Goal: Download file/media

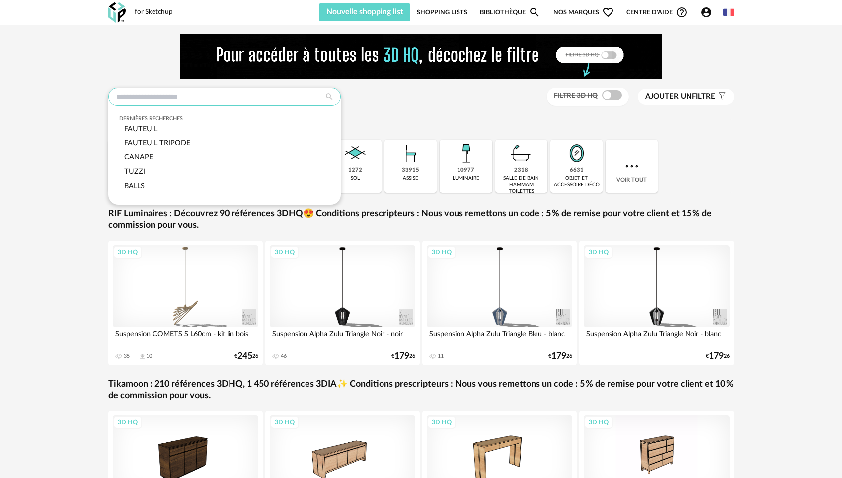
click at [239, 97] on input "text" at bounding box center [224, 97] width 232 height 18
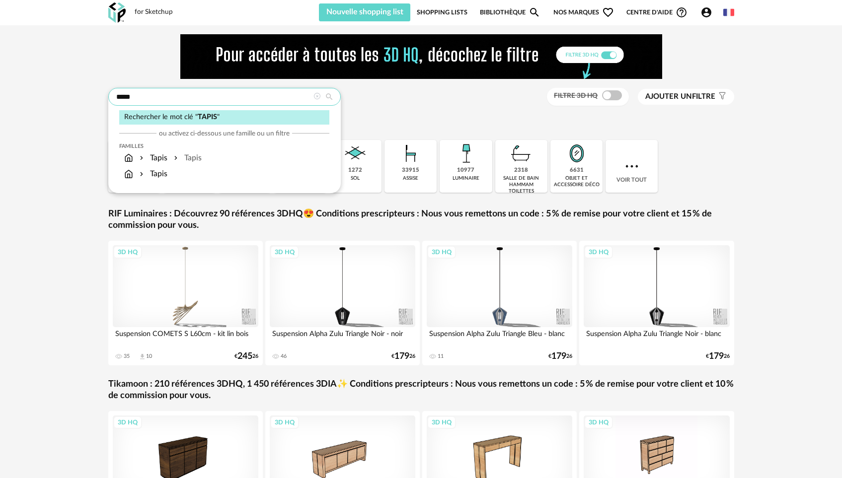
type input "*****"
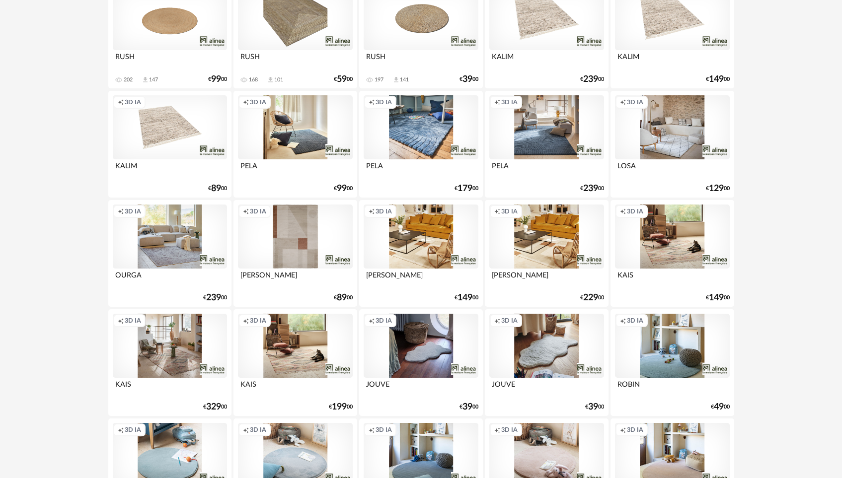
scroll to position [526, 0]
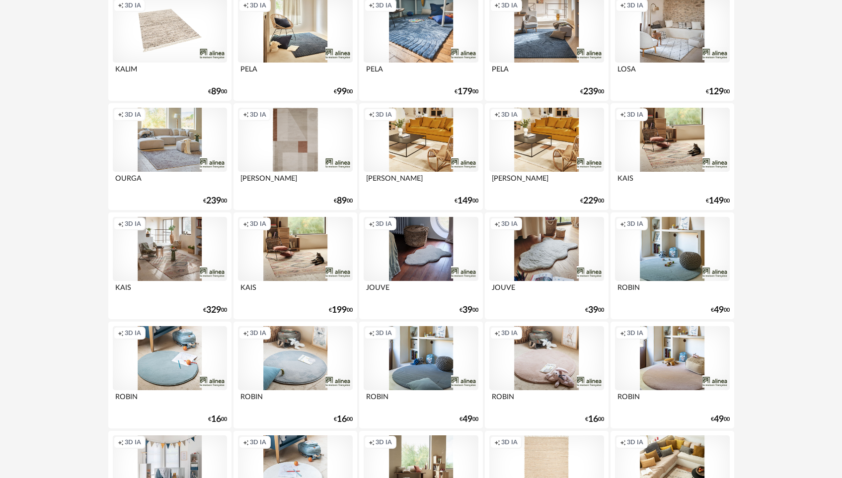
click at [306, 148] on div "Creation icon 3D IA" at bounding box center [295, 140] width 114 height 65
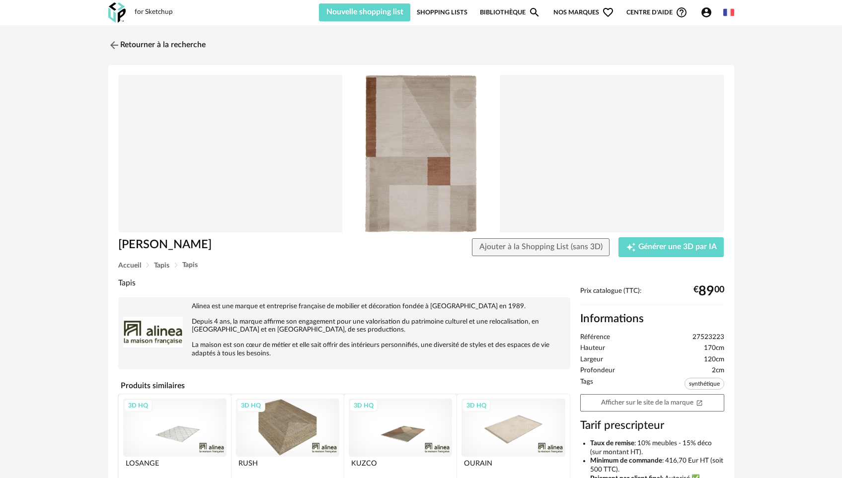
click at [433, 423] on div "3D HQ" at bounding box center [400, 428] width 103 height 58
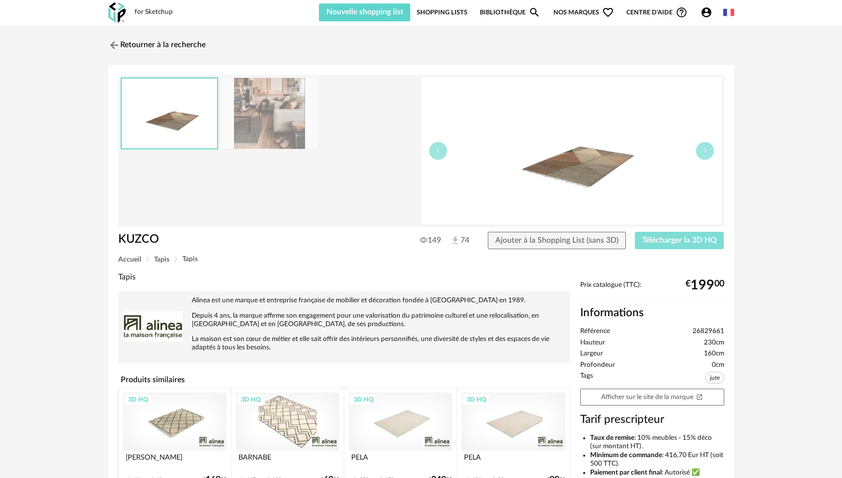
click at [689, 241] on span "Télécharger la 3D HQ" at bounding box center [679, 240] width 74 height 8
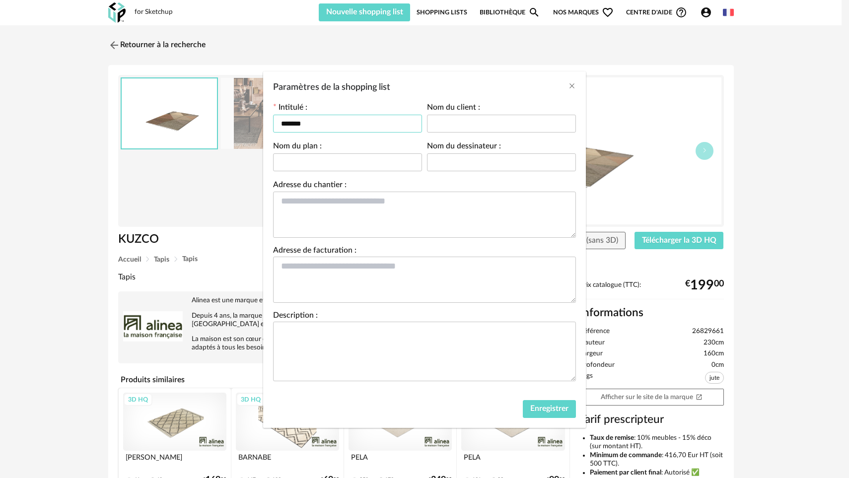
drag, startPoint x: 326, startPoint y: 123, endPoint x: 259, endPoint y: 123, distance: 67.5
click at [259, 123] on div "Paramètres de la shopping list Intitulé : ******* Nom du client : Nom du plan :…" at bounding box center [424, 239] width 849 height 478
type input "******"
click at [542, 416] on button "Enregistrer" at bounding box center [549, 409] width 53 height 18
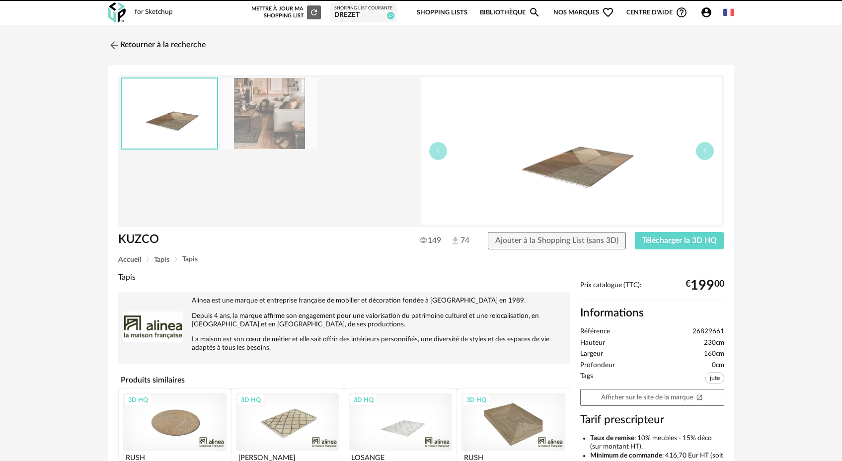
click at [581, 240] on span "Ajouter à la Shopping List (sans 3D)" at bounding box center [556, 240] width 123 height 8
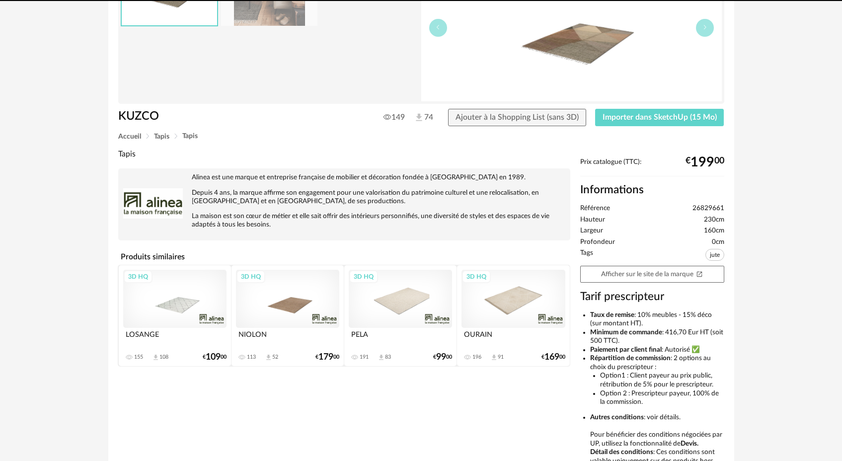
scroll to position [123, 0]
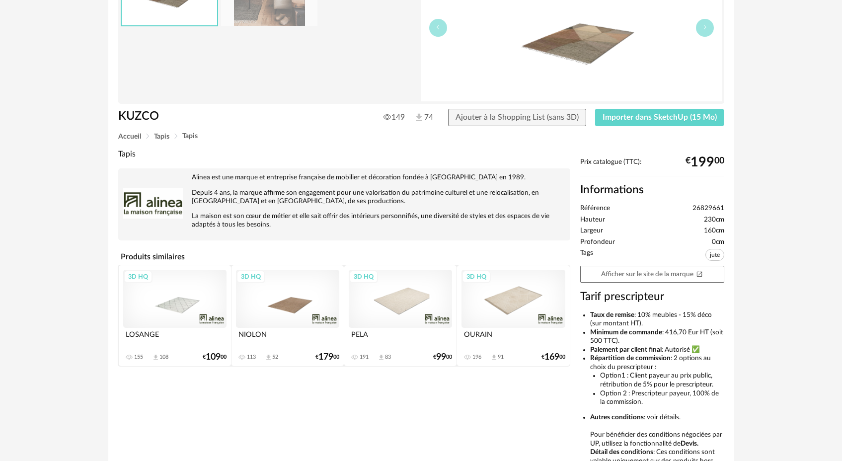
click at [511, 308] on div "3D HQ" at bounding box center [512, 299] width 103 height 58
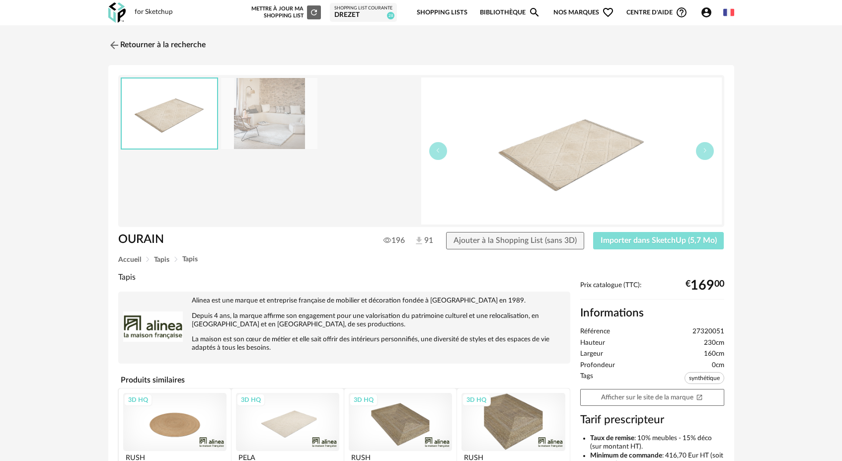
click at [640, 239] on span "Importer dans SketchUp (5,7 Mo)" at bounding box center [658, 240] width 116 height 8
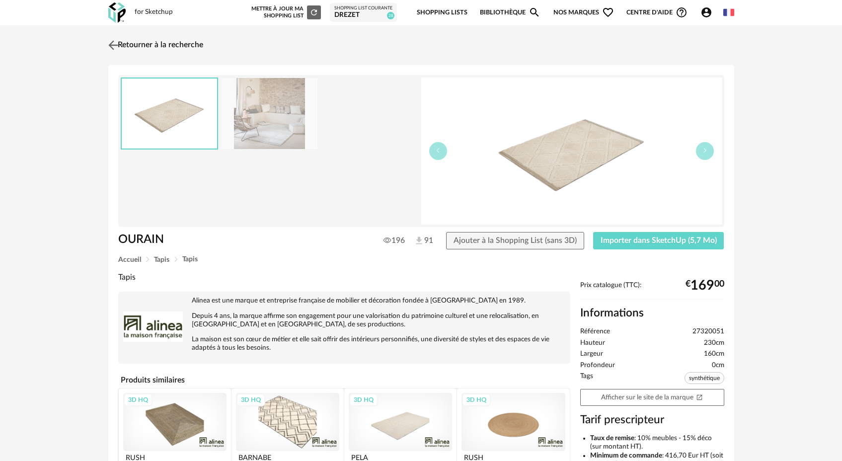
click at [129, 46] on link "Retourner à la recherche" at bounding box center [154, 45] width 97 height 22
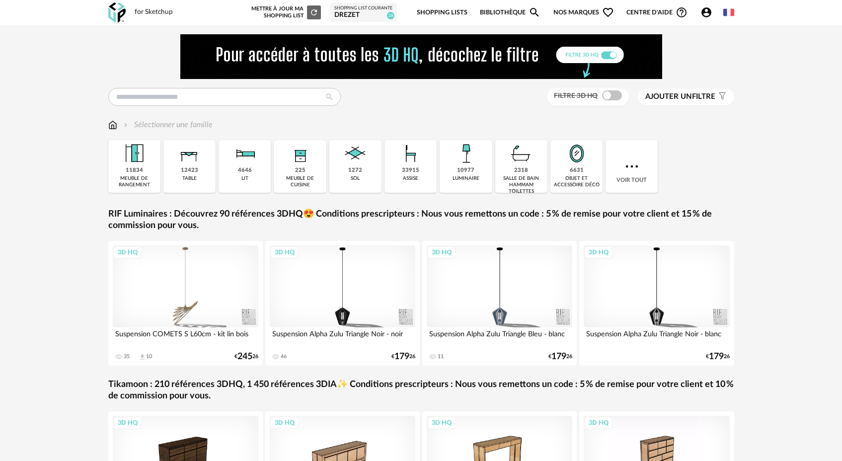
click at [244, 107] on div "Filtre 3D HQ Ajouter un filtre s Filter icon Filtrer par : Sélectionner une fam…" at bounding box center [421, 300] width 644 height 533
click at [243, 104] on input "text" at bounding box center [224, 97] width 232 height 18
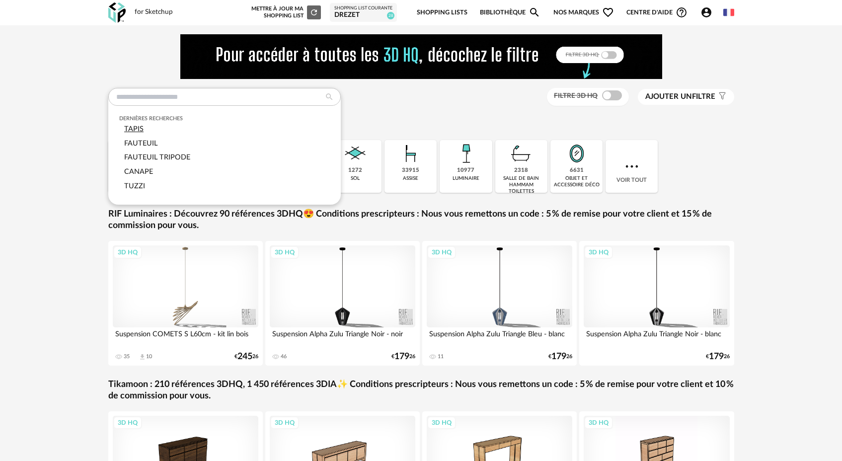
click at [163, 129] on div "TAPIS" at bounding box center [224, 129] width 210 height 14
type input "*****"
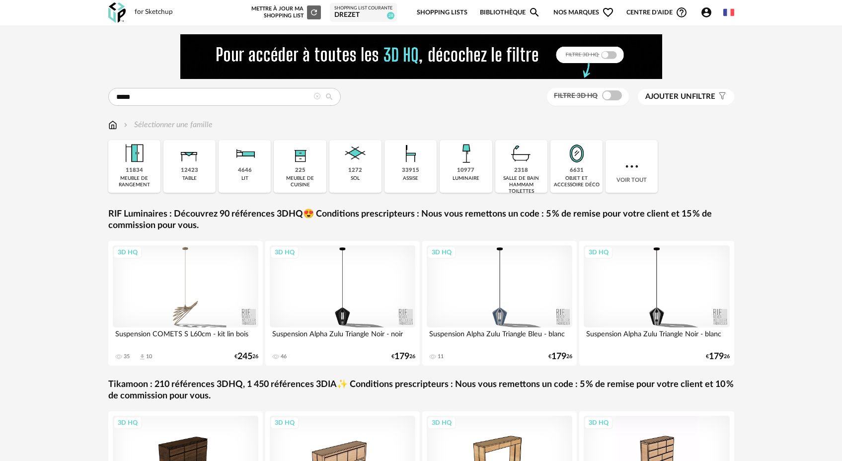
click at [333, 97] on icon at bounding box center [329, 96] width 18 height 9
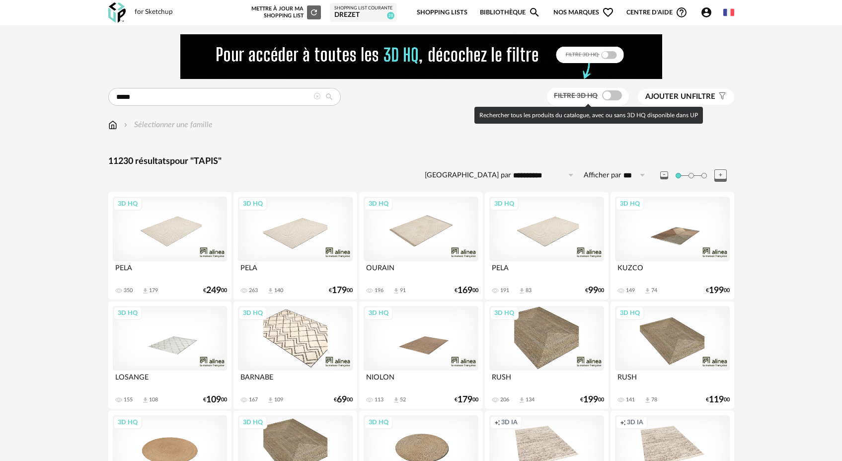
click at [612, 99] on span at bounding box center [612, 95] width 20 height 10
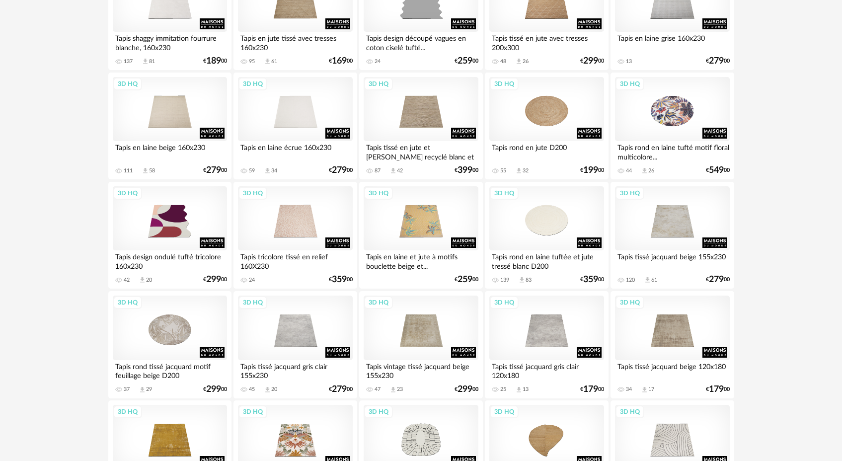
scroll to position [678, 0]
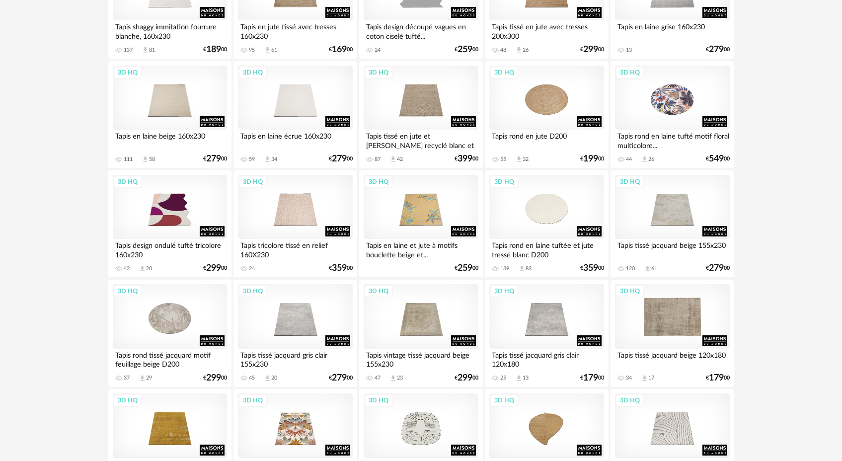
click at [687, 312] on div "3D HQ" at bounding box center [672, 316] width 114 height 65
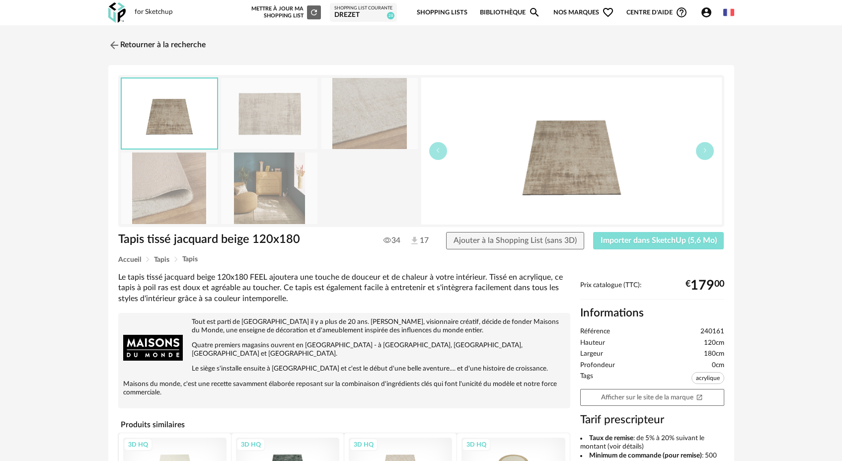
click at [666, 243] on span "Importer dans SketchUp (5,6 Mo)" at bounding box center [658, 240] width 116 height 8
